Goal: Task Accomplishment & Management: Manage account settings

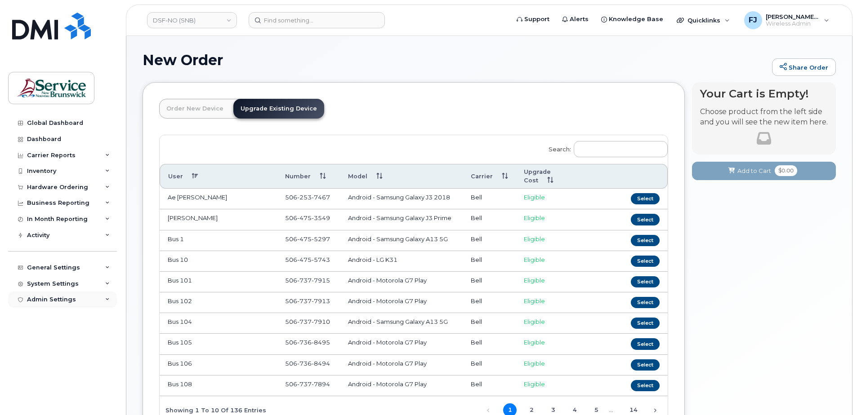
click at [107, 299] on icon at bounding box center [107, 300] width 4 height 4
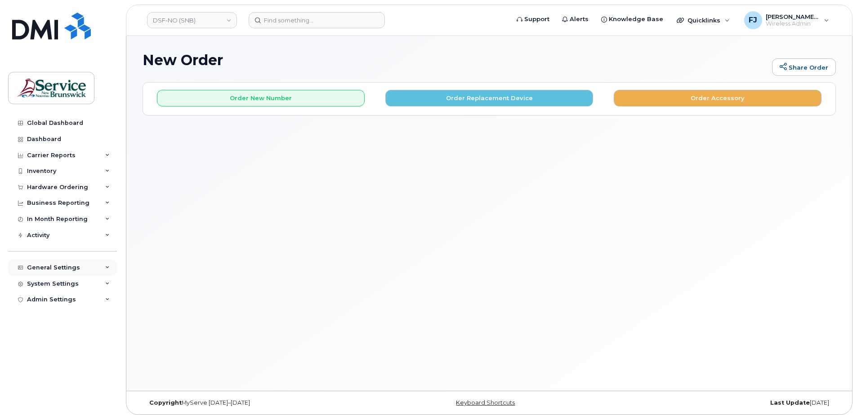
click at [105, 262] on div "General Settings" at bounding box center [62, 268] width 109 height 16
click at [101, 259] on div "General Settings My Account Device Mapping Financial Lead Mapping Locations Man…" at bounding box center [63, 328] width 111 height 170
click at [107, 266] on div "General Settings" at bounding box center [62, 268] width 109 height 16
click at [103, 300] on div "Admin Settings" at bounding box center [62, 300] width 109 height 16
click at [103, 294] on div "Admin Settings" at bounding box center [62, 300] width 109 height 16
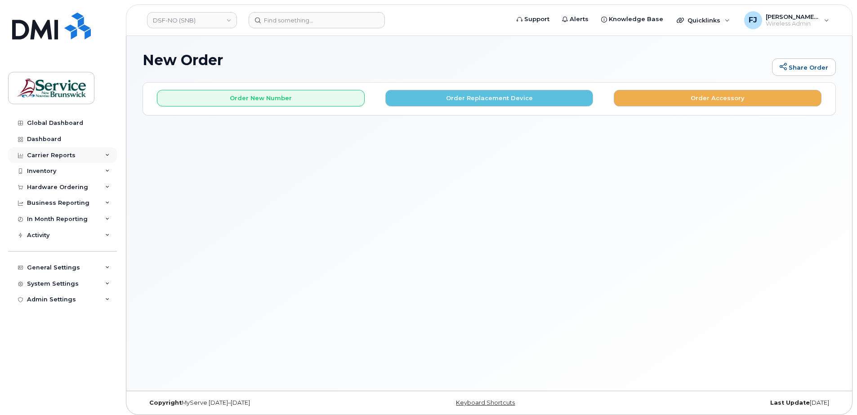
click at [85, 153] on div "Carrier Reports" at bounding box center [62, 155] width 109 height 16
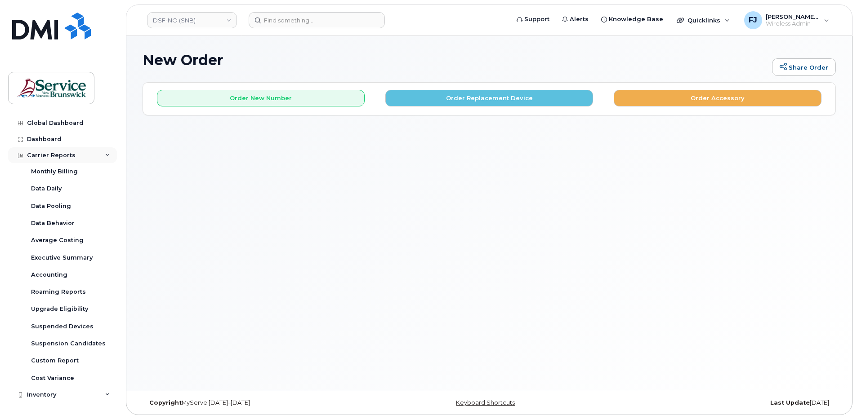
click at [85, 153] on div "Carrier Reports" at bounding box center [62, 155] width 109 height 16
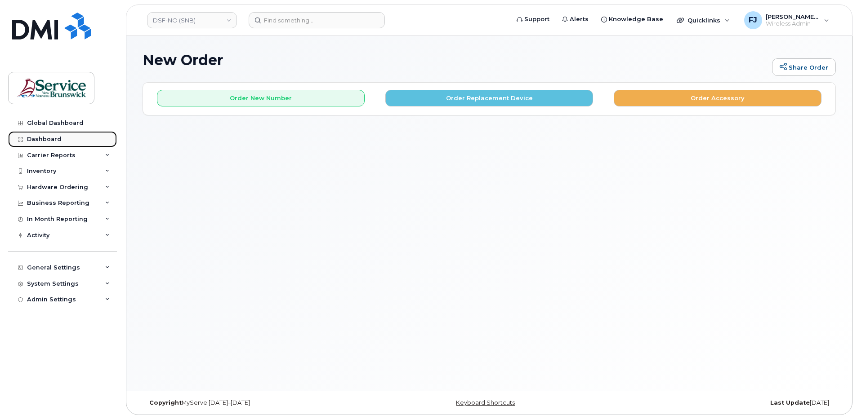
click at [57, 138] on div "Dashboard" at bounding box center [44, 139] width 34 height 7
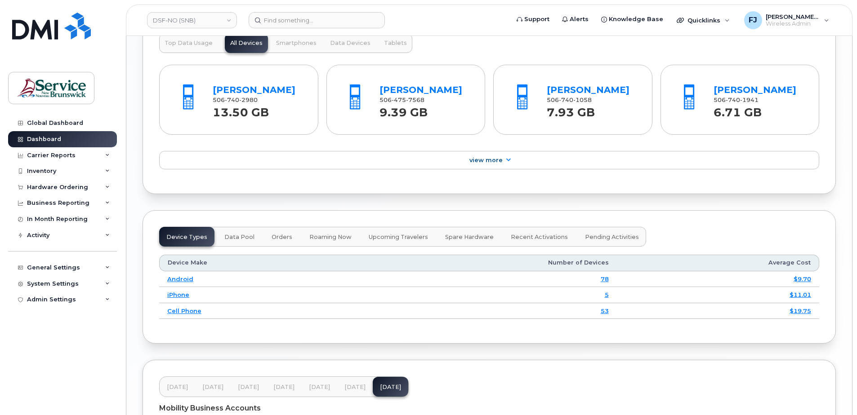
scroll to position [899, 0]
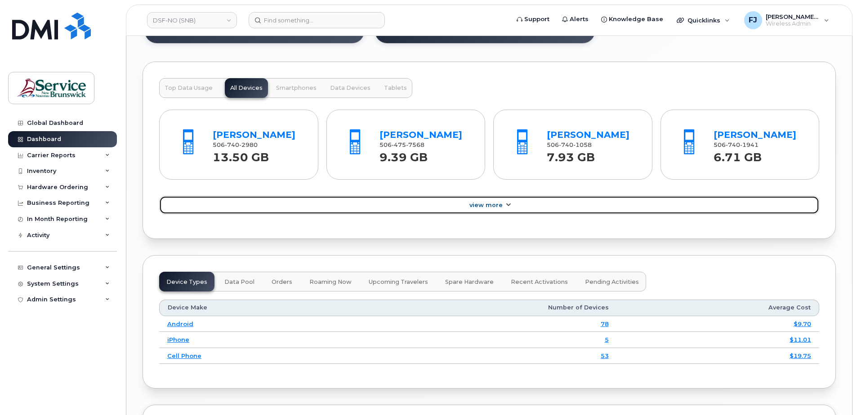
click at [389, 211] on link "View More" at bounding box center [489, 205] width 660 height 19
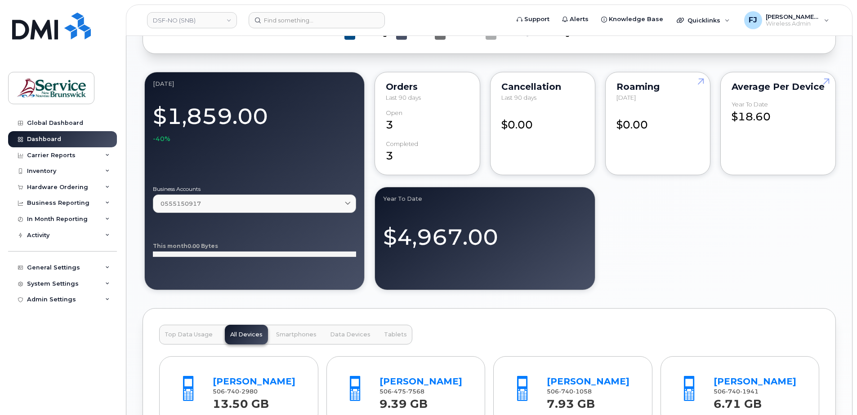
scroll to position [629, 0]
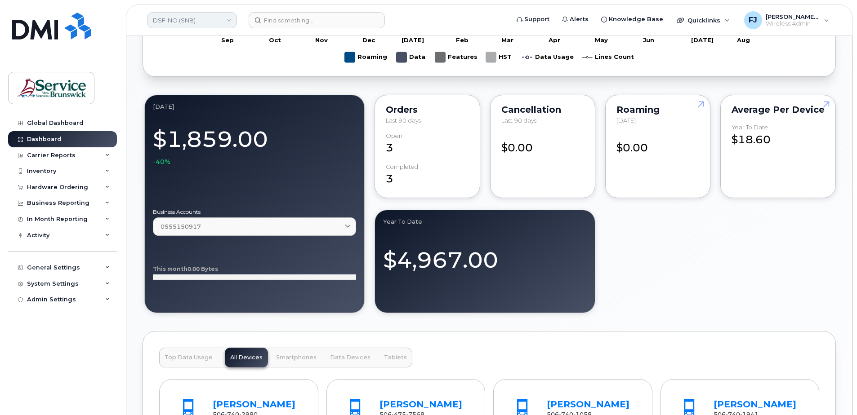
click at [172, 20] on link "DSF-NO (SNB)" at bounding box center [192, 20] width 90 height 16
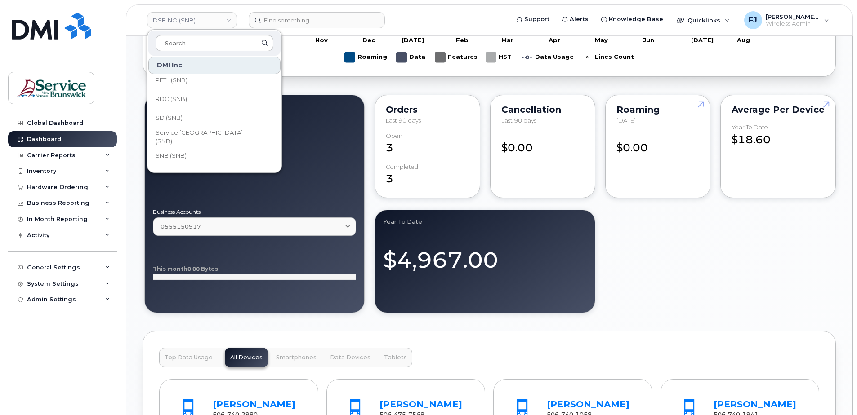
scroll to position [405, 0]
click at [202, 153] on link "SNB (SNB)" at bounding box center [214, 152] width 132 height 18
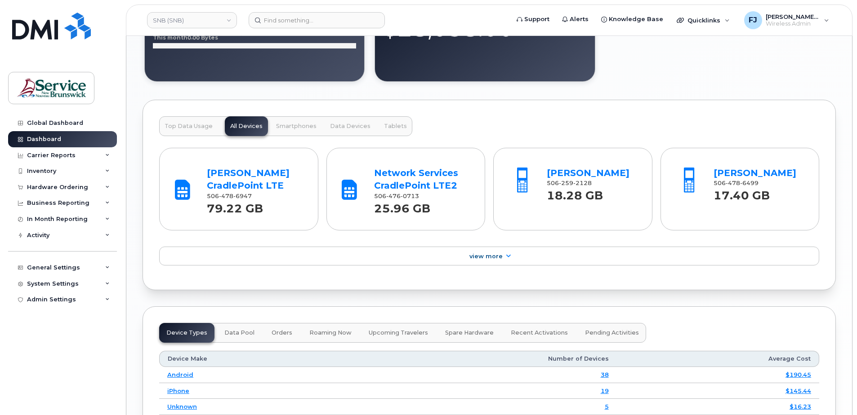
scroll to position [876, 0]
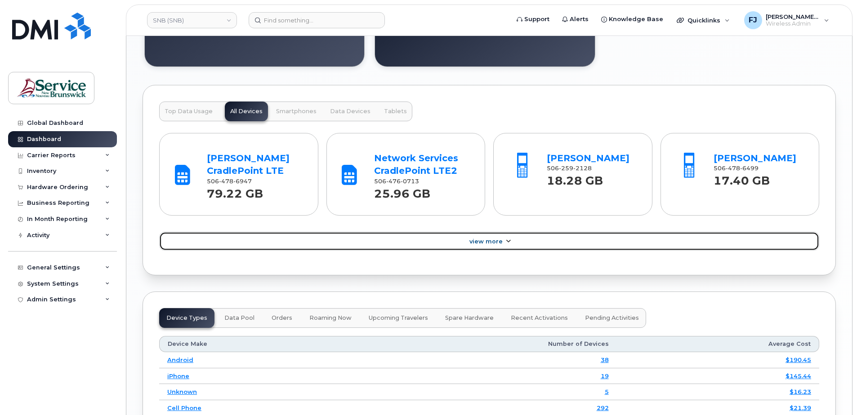
click at [357, 246] on link "View More" at bounding box center [489, 241] width 660 height 19
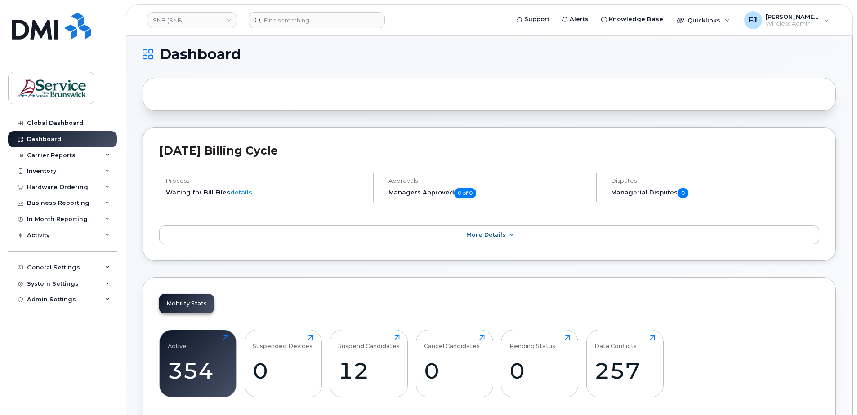
scroll to position [0, 0]
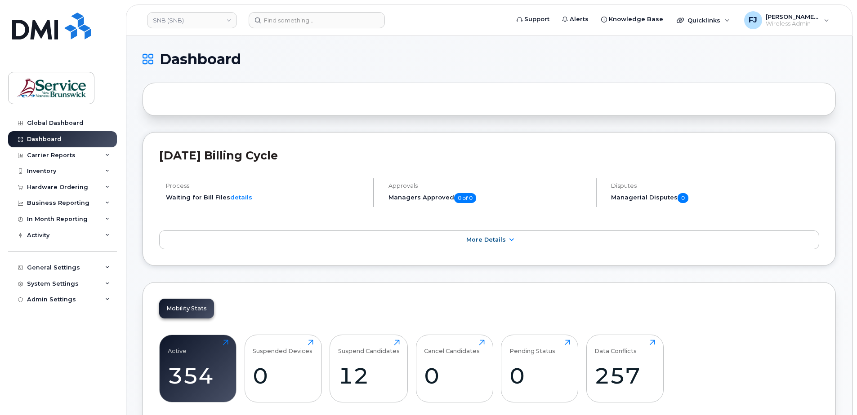
click at [339, 111] on div at bounding box center [489, 99] width 693 height 33
click at [67, 120] on div "Global Dashboard" at bounding box center [55, 123] width 56 height 7
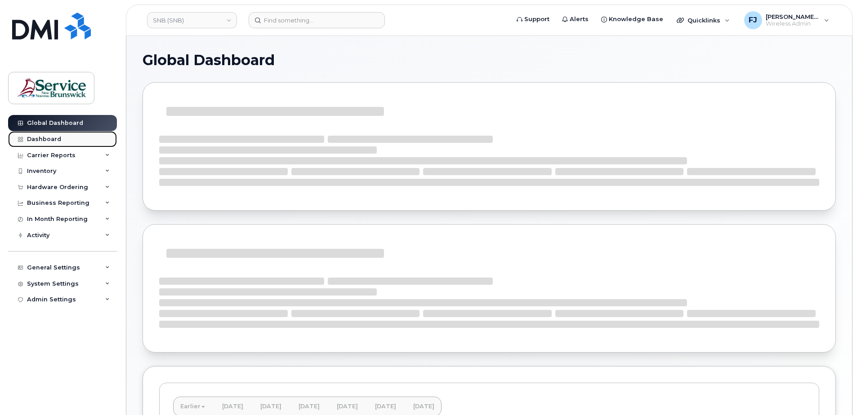
click at [66, 140] on link "Dashboard" at bounding box center [62, 139] width 109 height 16
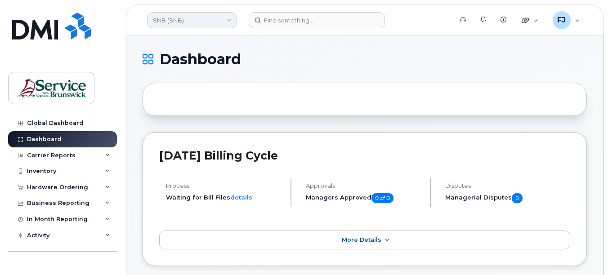
click at [198, 18] on link "SNB (SNB)" at bounding box center [192, 20] width 90 height 16
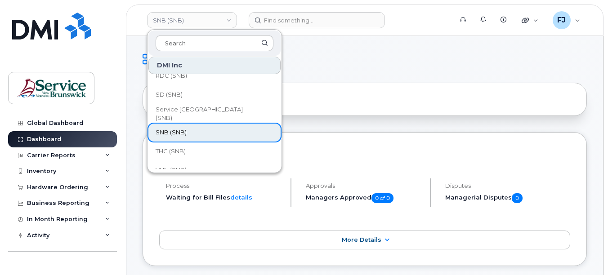
scroll to position [436, 0]
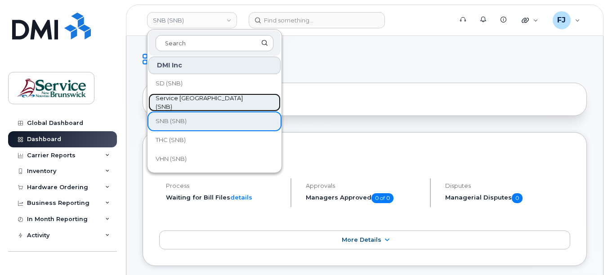
click at [183, 100] on span "Service [GEOGRAPHIC_DATA] (SNB)" at bounding box center [207, 103] width 103 height 18
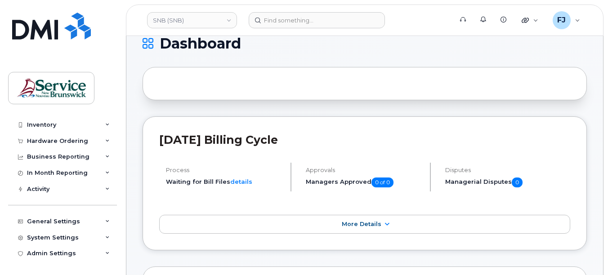
scroll to position [0, 0]
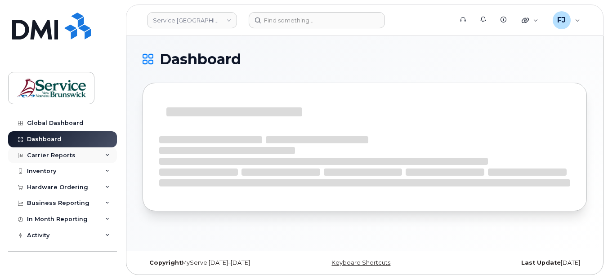
click at [105, 156] on icon at bounding box center [107, 155] width 4 height 4
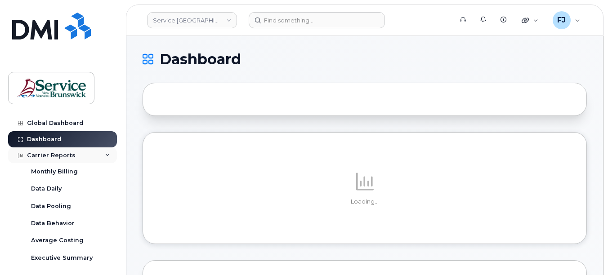
click at [105, 156] on icon at bounding box center [107, 155] width 4 height 4
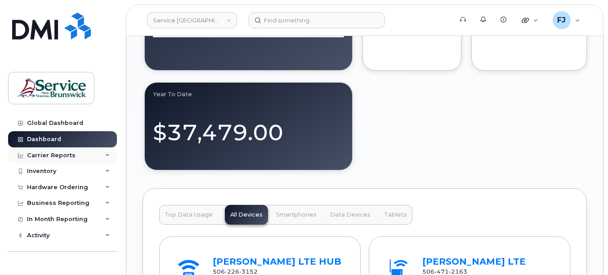
scroll to position [944, 0]
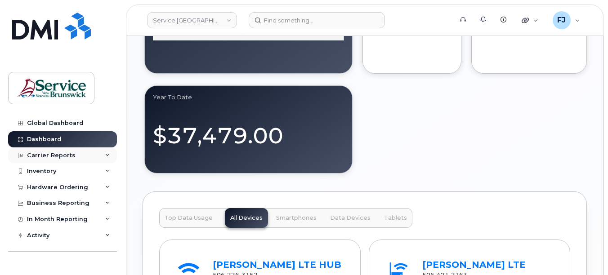
click at [94, 156] on div "Carrier Reports" at bounding box center [62, 155] width 109 height 16
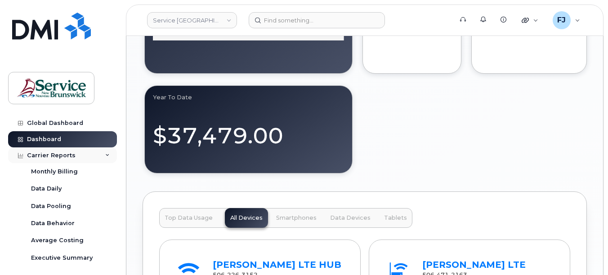
click at [94, 156] on div "Carrier Reports" at bounding box center [62, 155] width 109 height 16
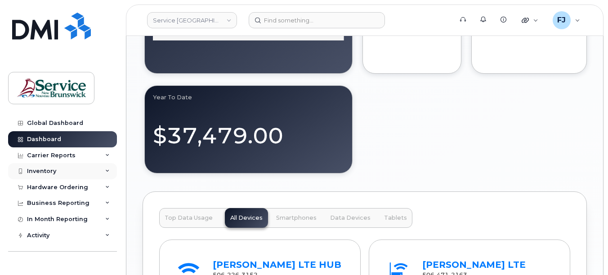
click at [91, 170] on div "Inventory" at bounding box center [62, 171] width 109 height 16
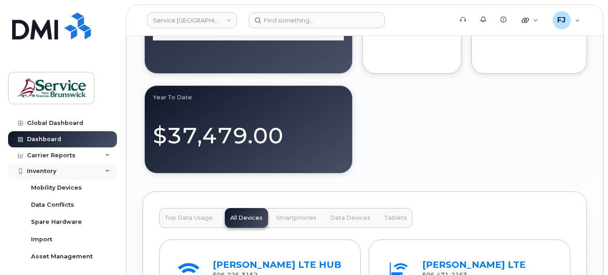
click at [91, 170] on div "Inventory" at bounding box center [62, 171] width 109 height 16
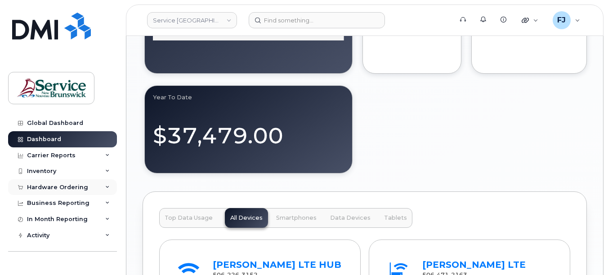
click at [95, 187] on div "Hardware Ordering" at bounding box center [62, 187] width 109 height 16
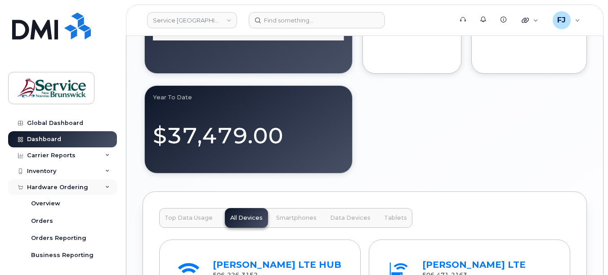
click at [95, 187] on div "Hardware Ordering" at bounding box center [62, 187] width 109 height 16
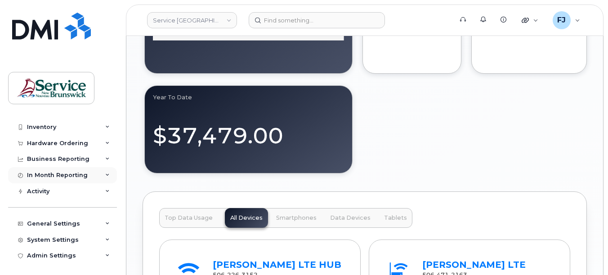
scroll to position [46, 0]
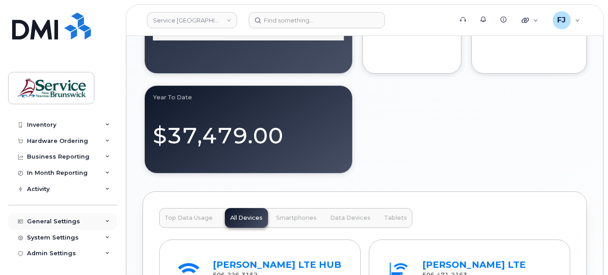
click at [89, 222] on div "General Settings" at bounding box center [62, 222] width 109 height 16
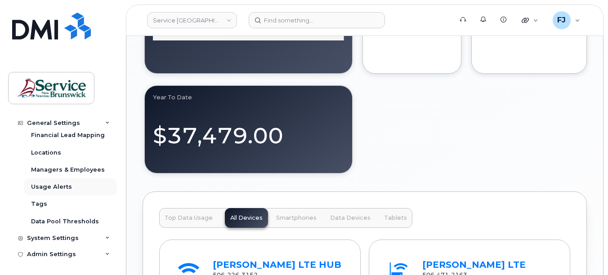
scroll to position [184, 0]
click at [90, 240] on div "System Settings" at bounding box center [62, 238] width 109 height 16
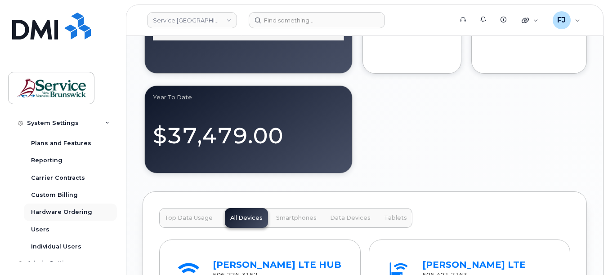
scroll to position [339, 0]
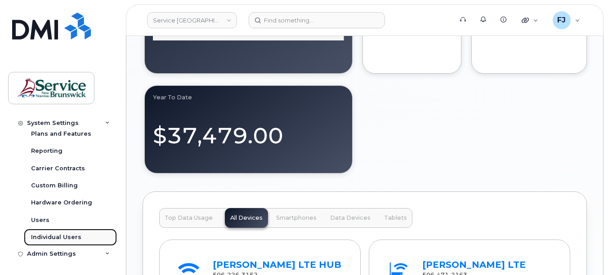
click at [72, 236] on div "Individual Users" at bounding box center [56, 237] width 50 height 8
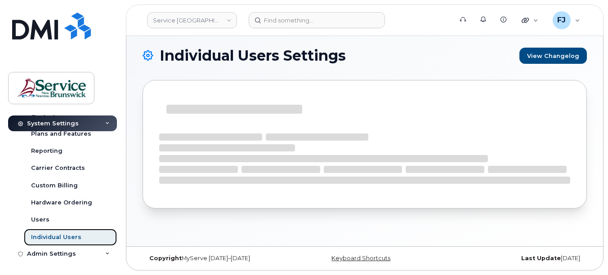
scroll to position [201, 0]
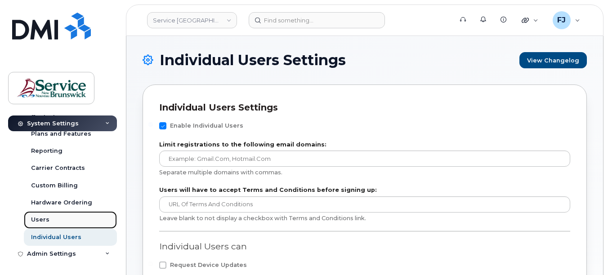
click at [49, 215] on link "Users" at bounding box center [70, 219] width 93 height 17
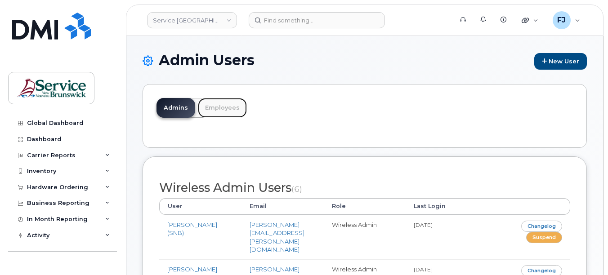
click at [212, 106] on link "Employees" at bounding box center [222, 108] width 49 height 20
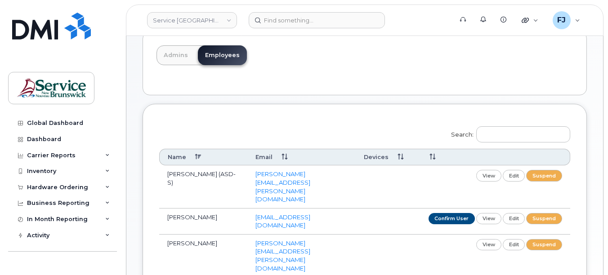
scroll to position [90, 0]
